Goal: Navigation & Orientation: Find specific page/section

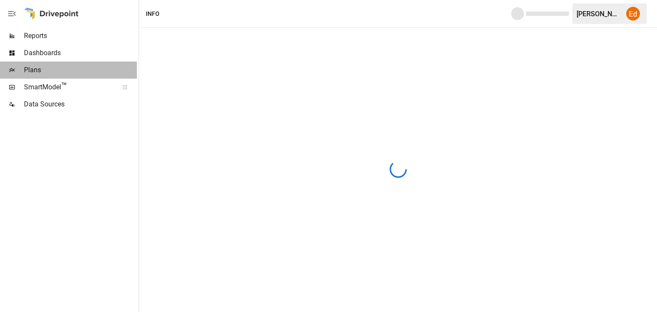
click at [36, 69] on span "Plans" at bounding box center [80, 70] width 113 height 10
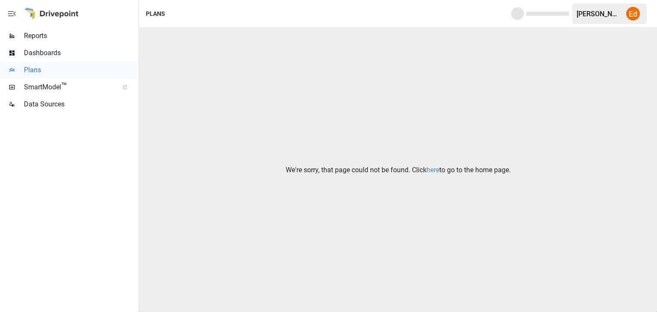
click at [434, 168] on link "here" at bounding box center [433, 170] width 13 height 8
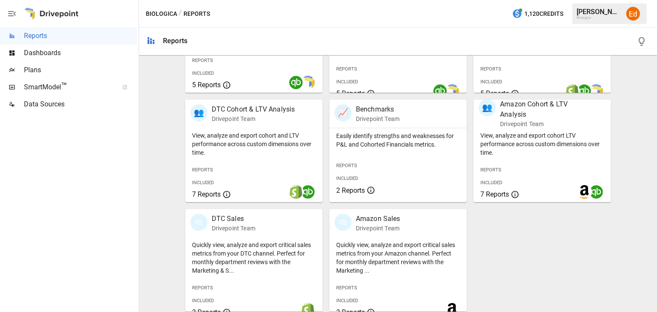
scroll to position [241, 0]
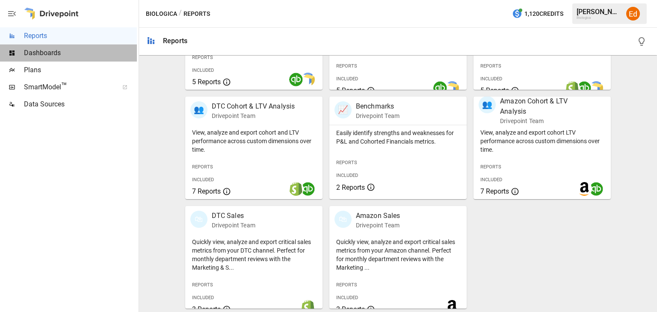
click at [37, 52] on span "Dashboards" at bounding box center [80, 53] width 113 height 10
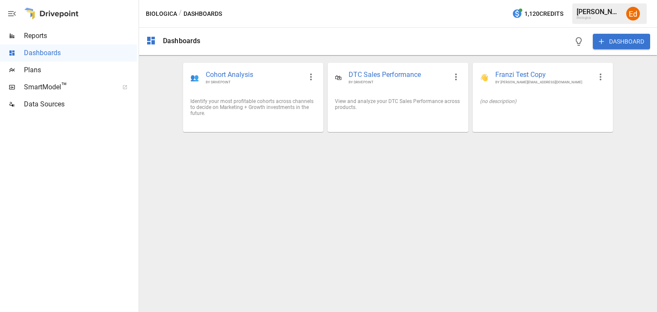
click at [33, 67] on span "Plans" at bounding box center [80, 70] width 113 height 10
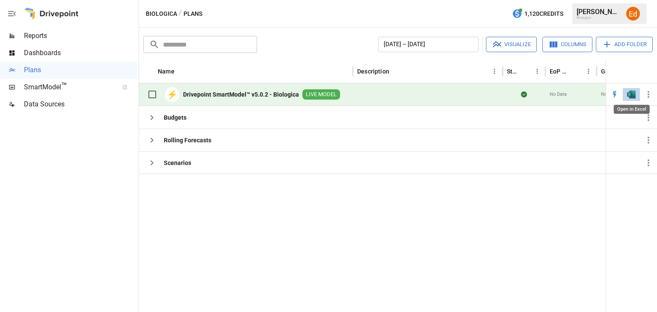
click at [630, 92] on img "Open in Excel" at bounding box center [631, 94] width 9 height 9
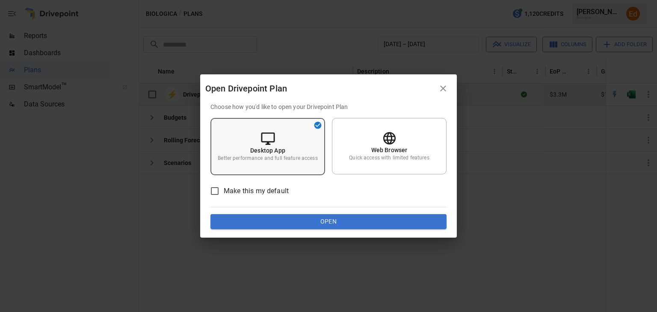
click at [276, 135] on div "Desktop App Better performance and full feature access" at bounding box center [268, 146] width 115 height 57
click at [338, 223] on button "Open" at bounding box center [329, 221] width 236 height 15
